Goal: Find specific page/section: Find specific page/section

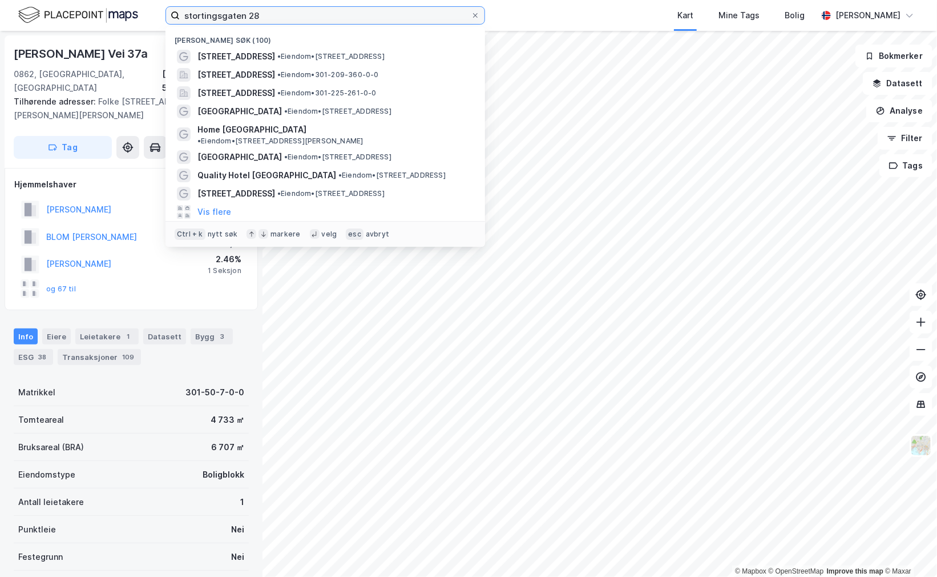
drag, startPoint x: 297, startPoint y: 18, endPoint x: -72, endPoint y: -20, distance: 371.3
click at [0, 0] on html "[STREET_ADDRESS] Nylige søk (100) [STREET_ADDRESS] • Eiendom • [STREET_ADDRESS]…" at bounding box center [468, 288] width 937 height 577
paste input "[STREET_ADDRESS]"
type input "[STREET_ADDRESS]"
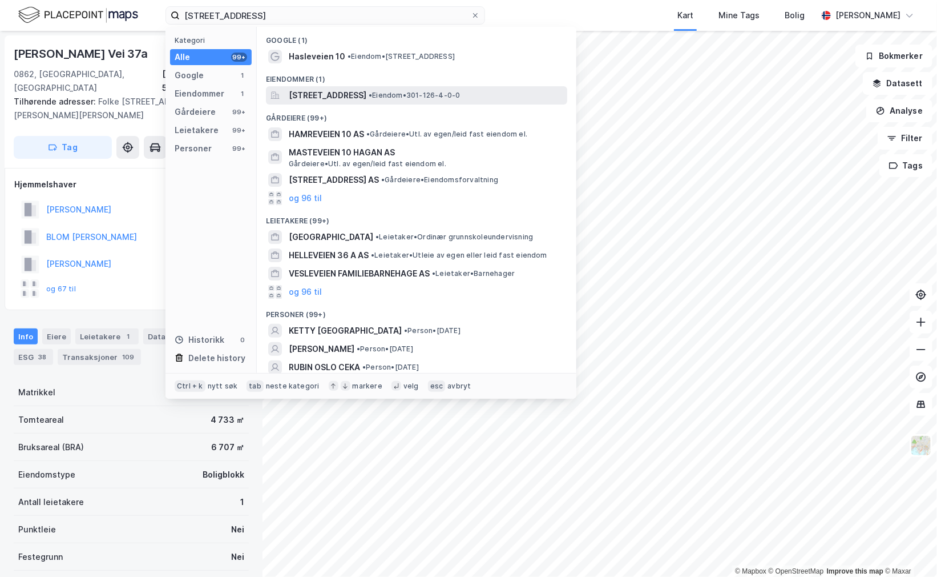
click at [332, 92] on span "[STREET_ADDRESS]" at bounding box center [328, 95] width 78 height 14
